Goal: Use online tool/utility: Utilize a website feature to perform a specific function

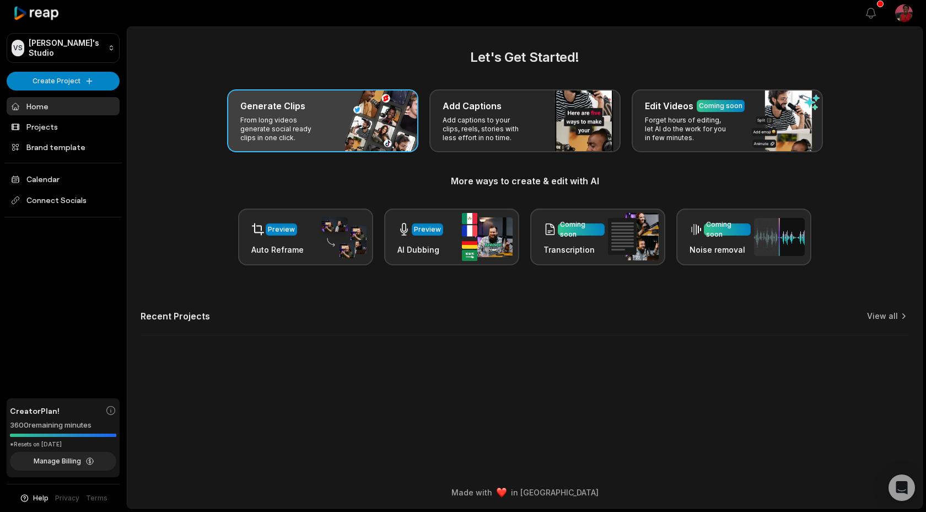
click at [274, 121] on p "From long videos generate social ready clips in one click." at bounding box center [282, 129] width 85 height 26
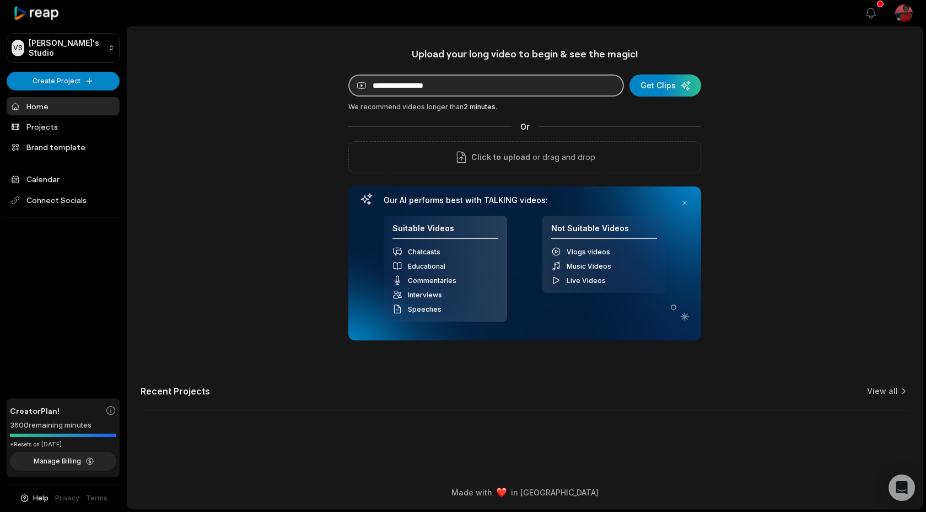
click at [459, 88] on input at bounding box center [486, 85] width 276 height 22
paste input "**********"
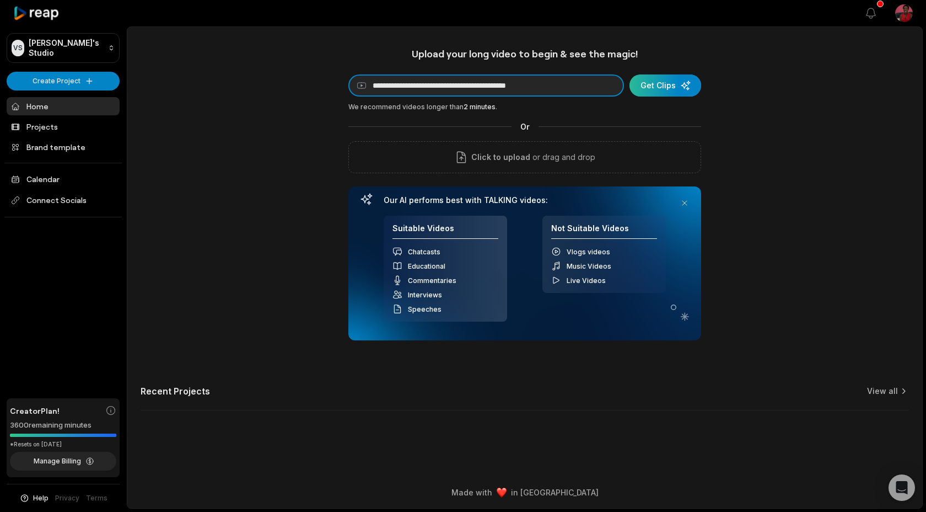
type input "**********"
click at [658, 88] on div "submit" at bounding box center [666, 85] width 72 height 22
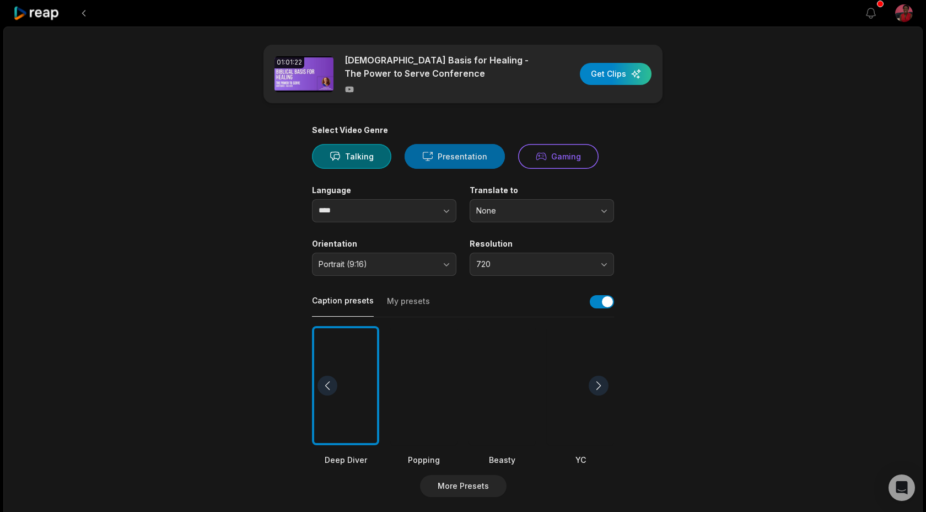
click at [435, 160] on button "Presentation" at bounding box center [455, 156] width 100 height 25
click at [431, 266] on span "Portrait (9:16)" at bounding box center [377, 264] width 116 height 10
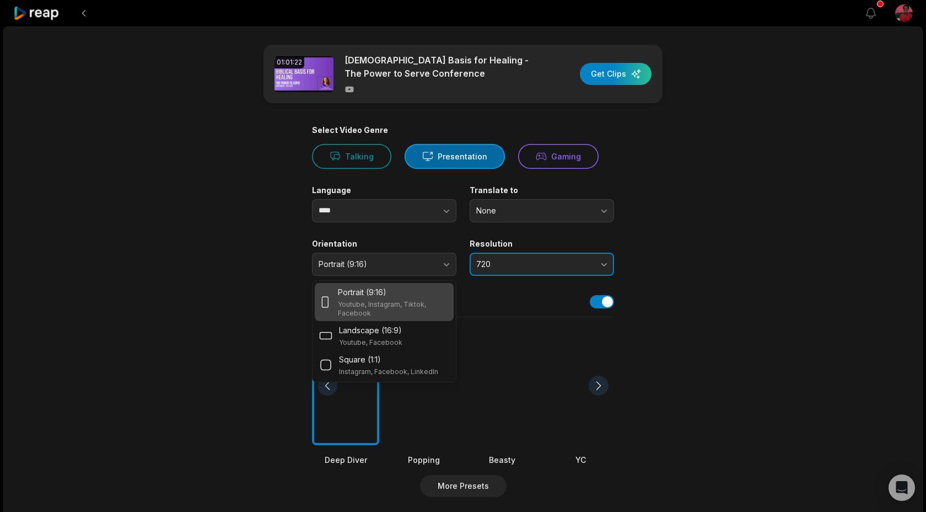
click at [482, 268] on span "720" at bounding box center [534, 264] width 116 height 10
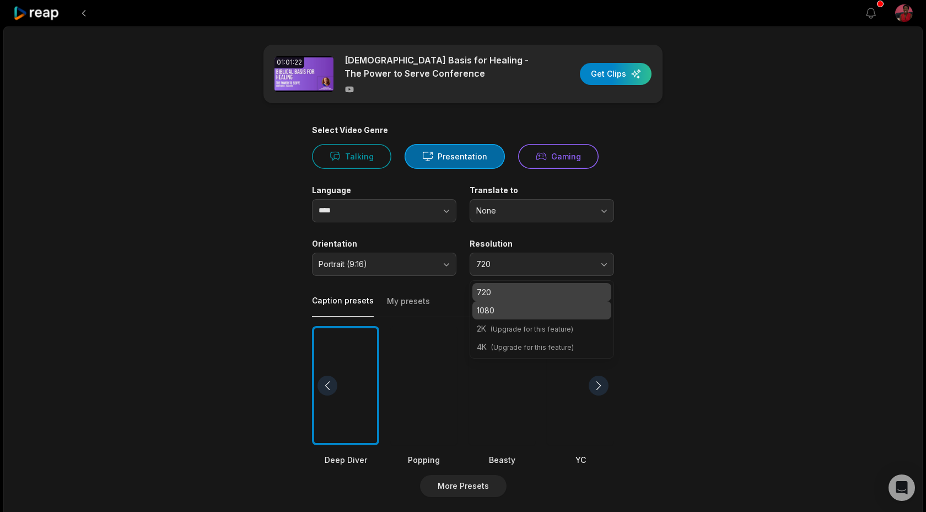
click at [531, 313] on p "1080" at bounding box center [542, 310] width 130 height 12
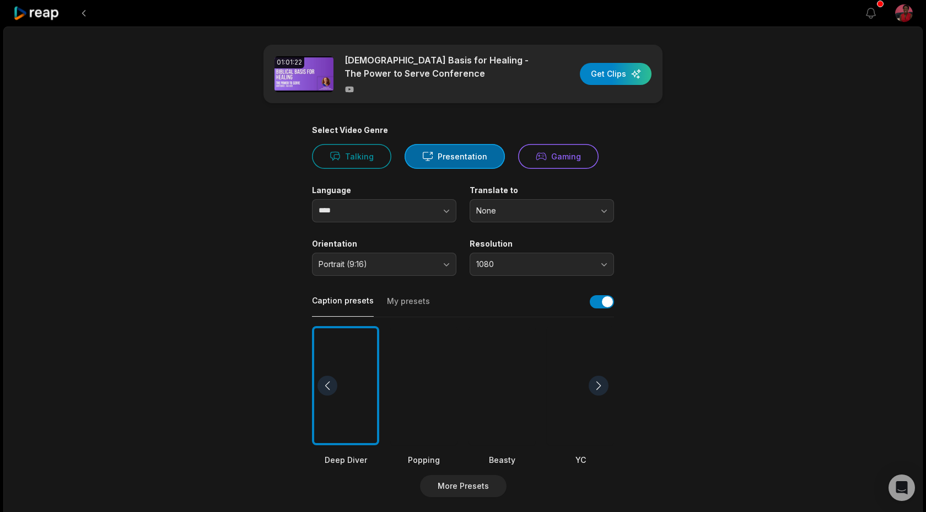
click at [698, 249] on main "01:01:22 [DEMOGRAPHIC_DATA] Basis for Healing - The Power to Serve Conference G…" at bounding box center [463, 382] width 534 height 675
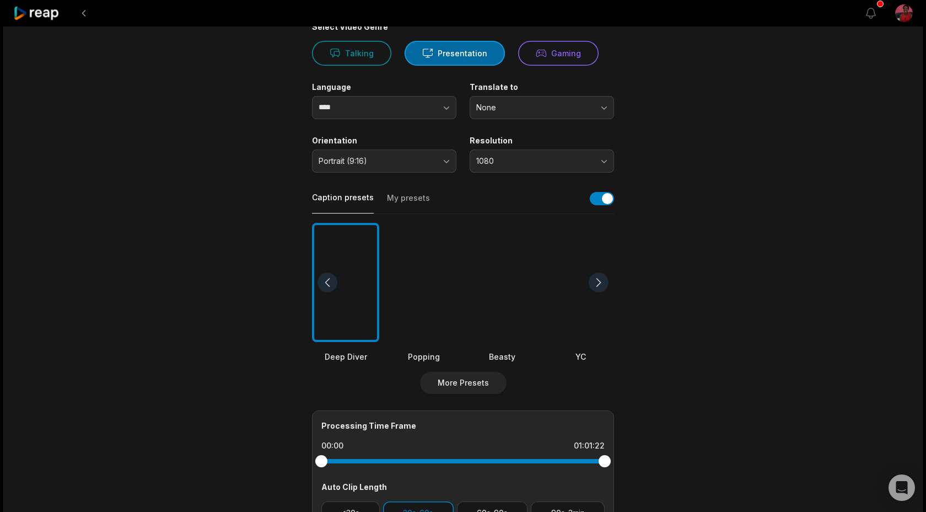
scroll to position [105, 0]
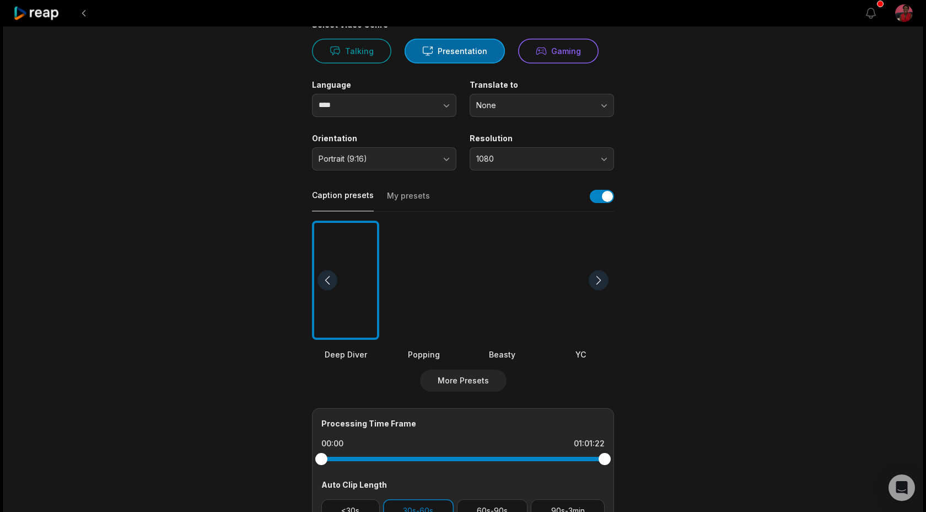
click at [357, 321] on div at bounding box center [345, 281] width 67 height 120
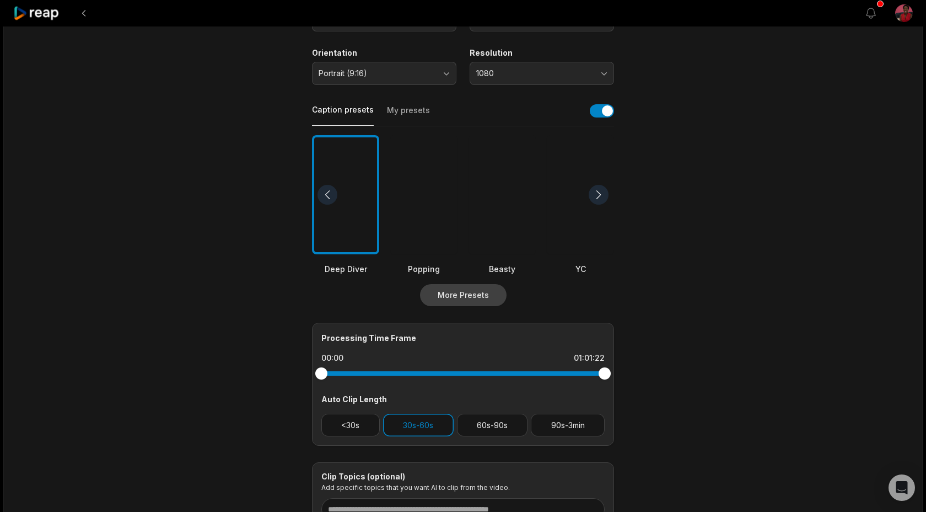
scroll to position [202, 0]
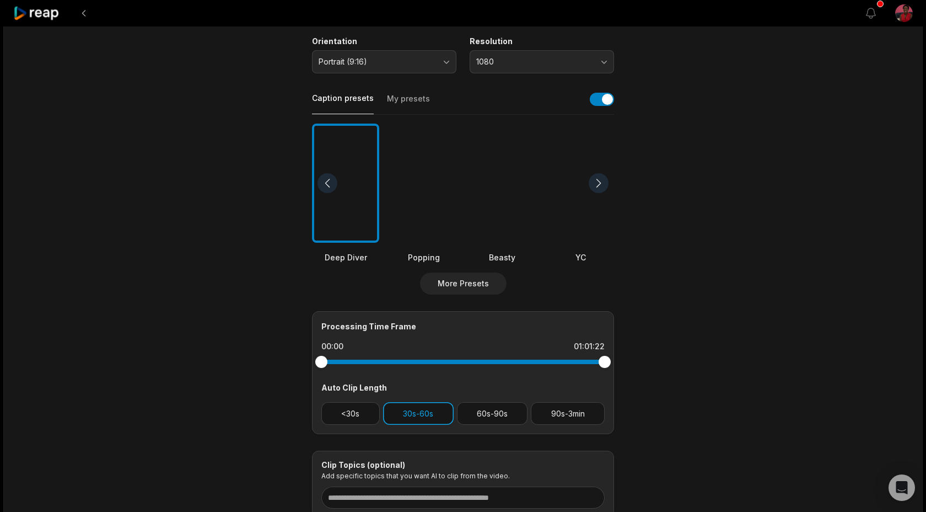
click at [431, 416] on button "30s-60s" at bounding box center [418, 413] width 71 height 23
click at [475, 414] on button "60s-90s" at bounding box center [492, 413] width 71 height 23
click at [432, 417] on button "30s-60s" at bounding box center [418, 413] width 71 height 23
click at [564, 420] on button "90s-3min" at bounding box center [568, 413] width 74 height 23
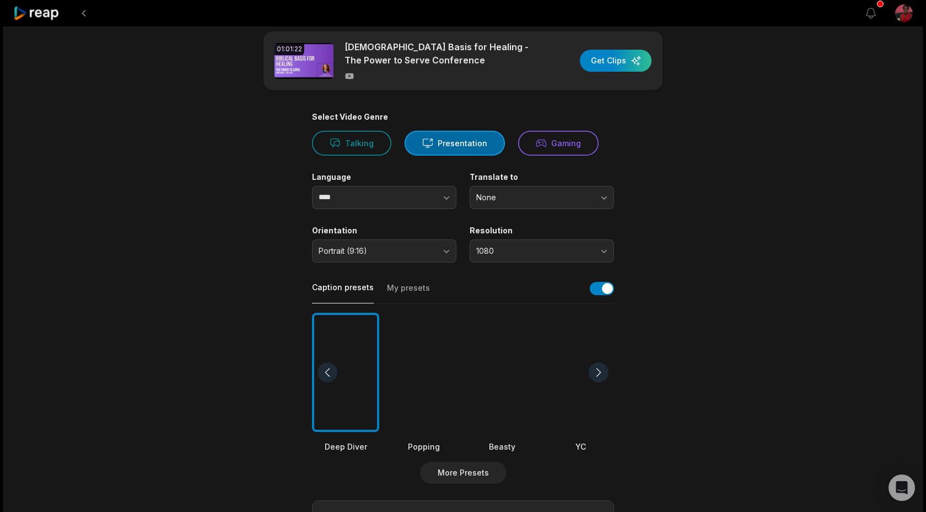
scroll to position [0, 0]
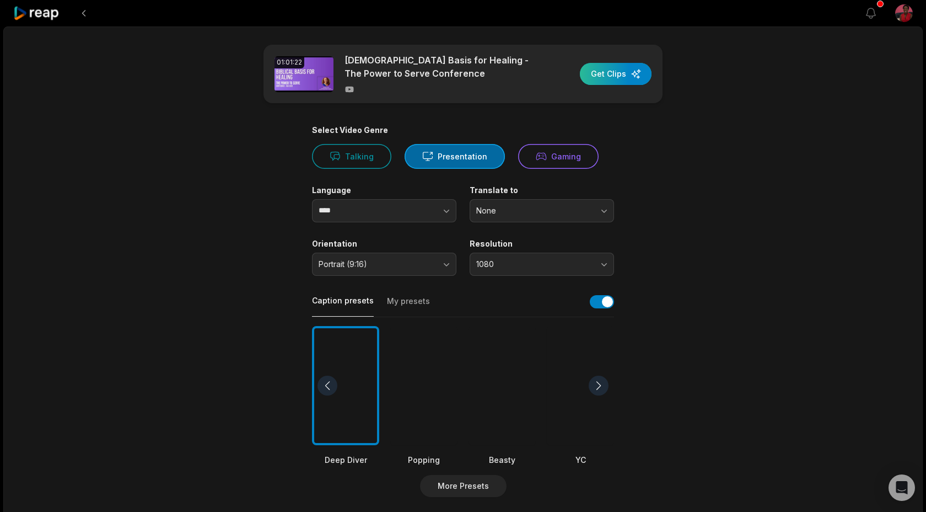
click at [609, 69] on div "button" at bounding box center [616, 74] width 72 height 22
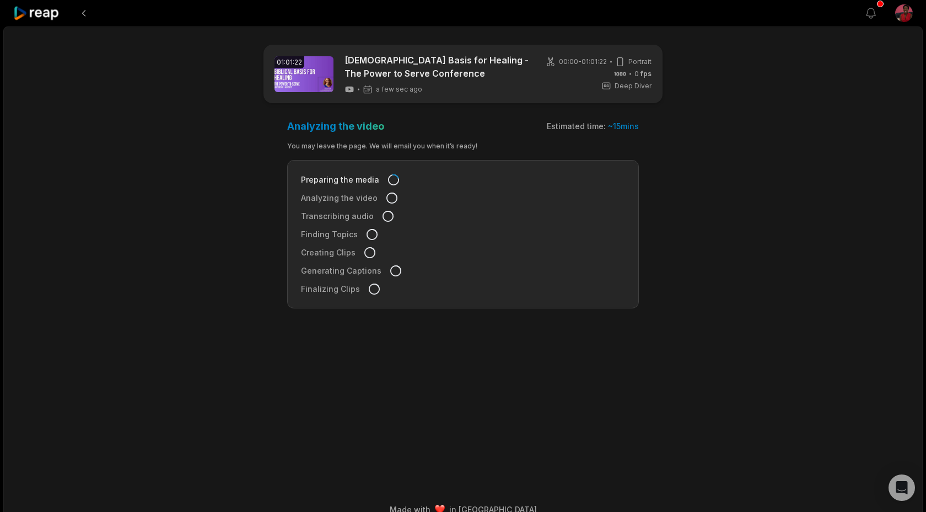
click at [609, 69] on div "00:00 - 01:01:22 Portrait 0 fps Deep Diver" at bounding box center [599, 74] width 106 height 34
